Goal: Information Seeking & Learning: Learn about a topic

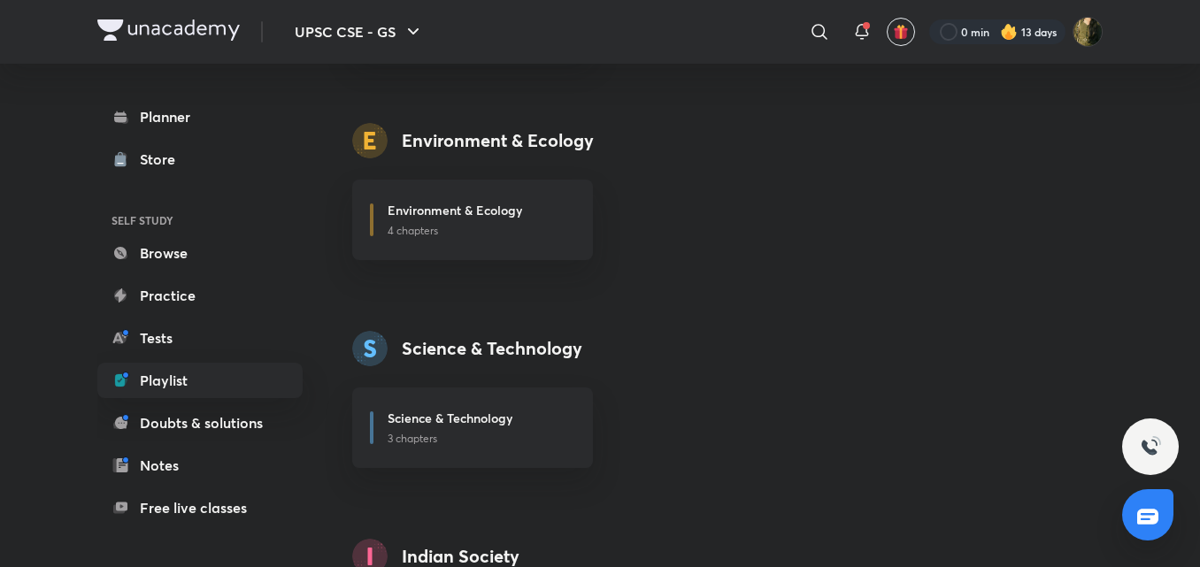
scroll to position [1736, 0]
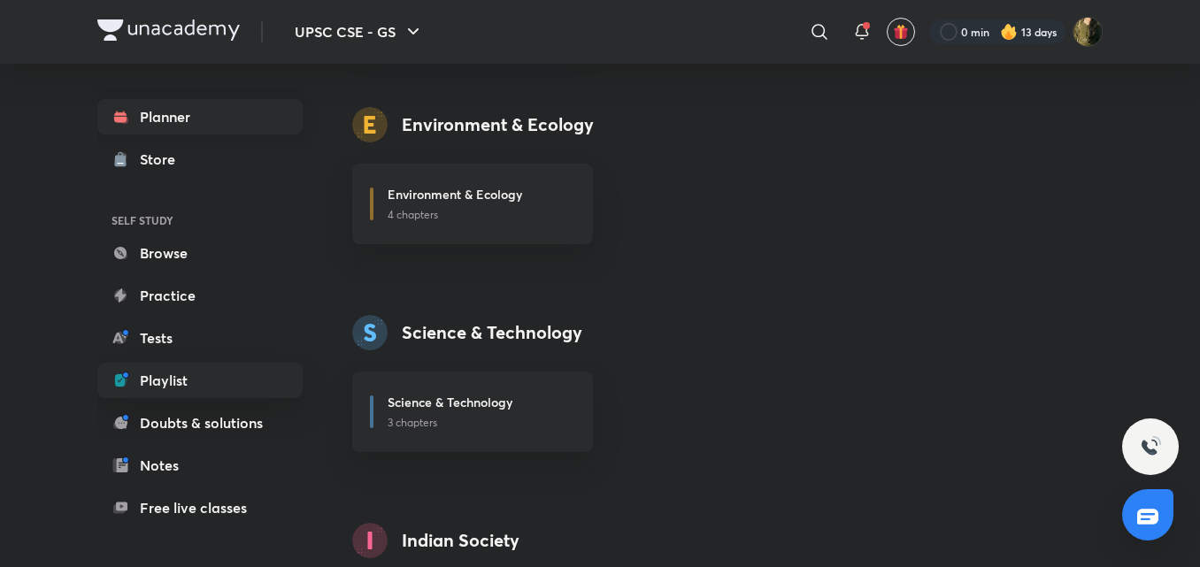
click at [196, 111] on link "Planner" at bounding box center [199, 116] width 205 height 35
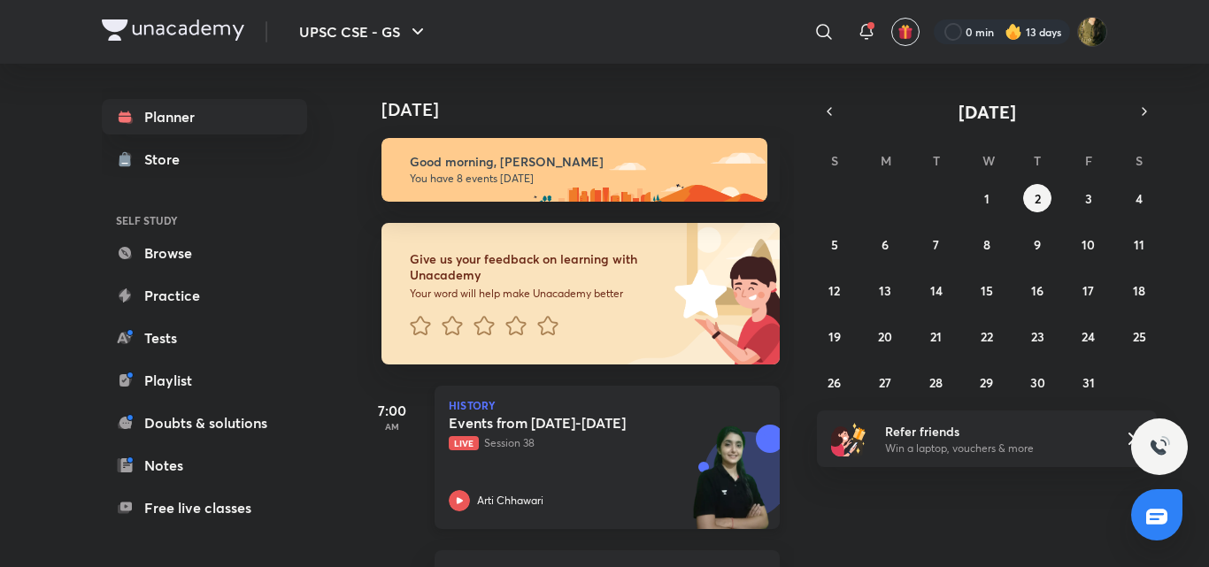
click at [461, 506] on icon at bounding box center [459, 500] width 21 height 21
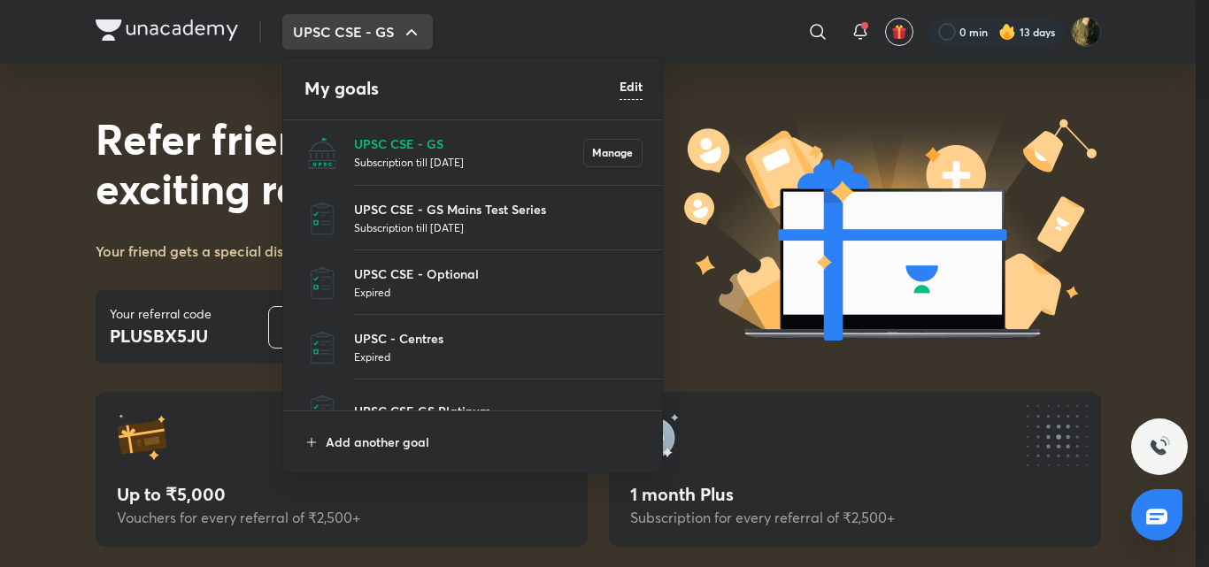
click at [421, 153] on p "Subscription till 30 May 2026" at bounding box center [468, 162] width 229 height 18
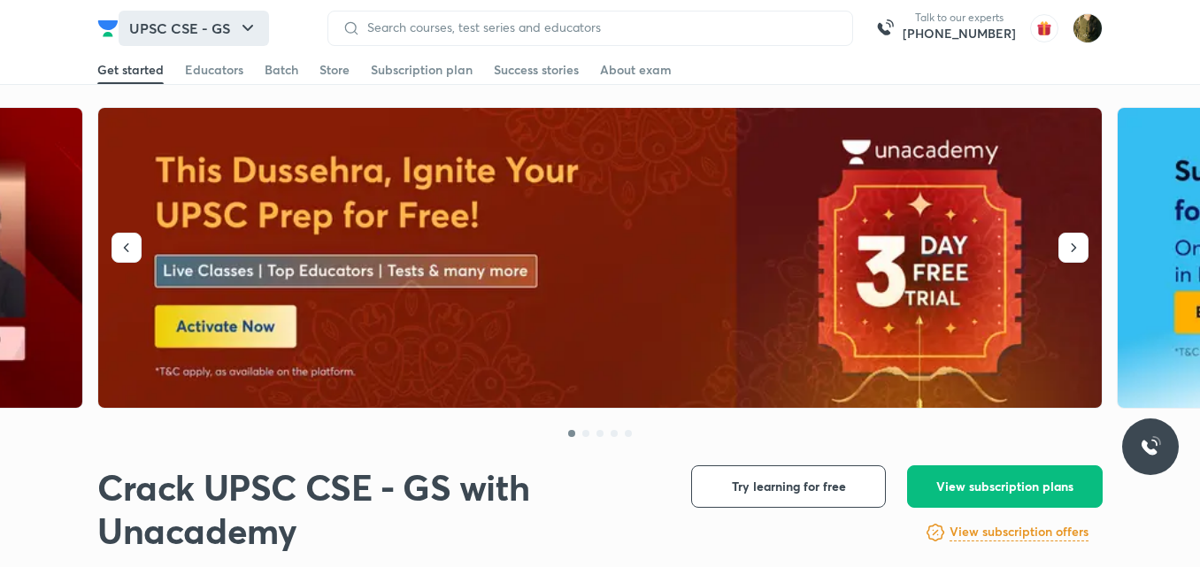
click at [243, 31] on icon "button" at bounding box center [247, 28] width 21 height 21
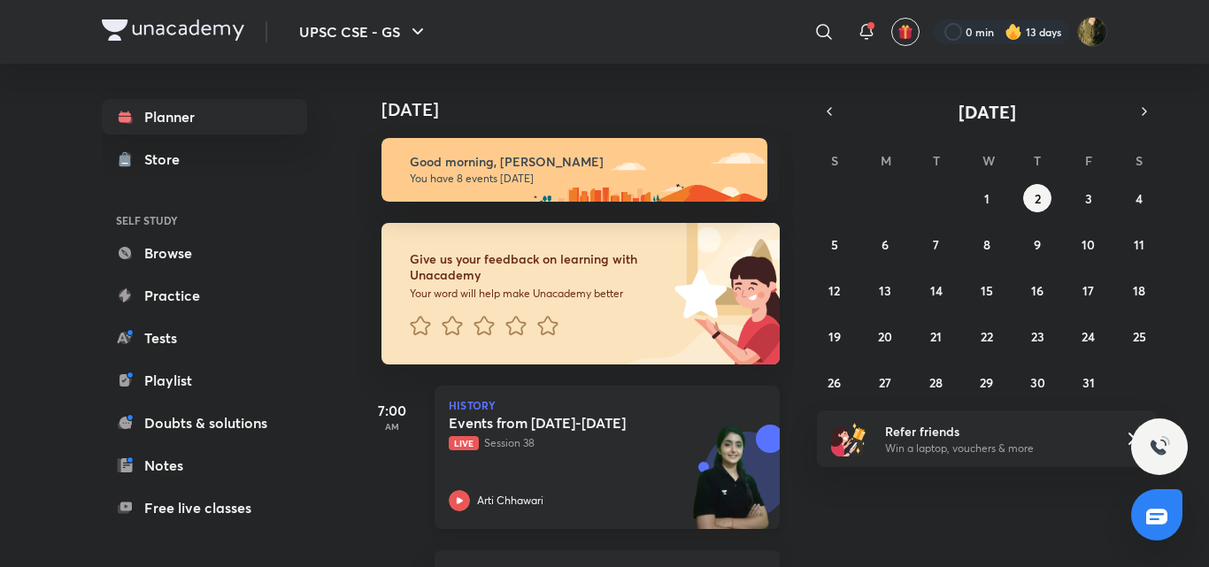
click at [461, 499] on icon at bounding box center [459, 500] width 21 height 21
